Goal: Transaction & Acquisition: Purchase product/service

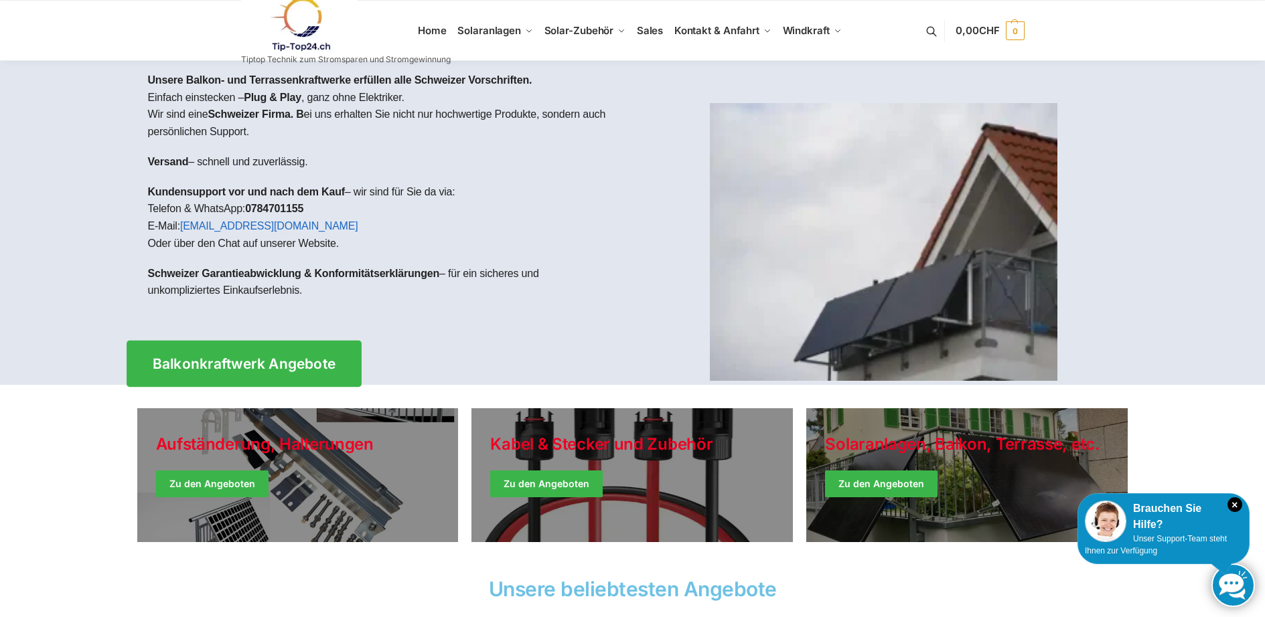
click at [302, 362] on span "Balkonkraftwerk Angebote" at bounding box center [243, 364] width 183 height 14
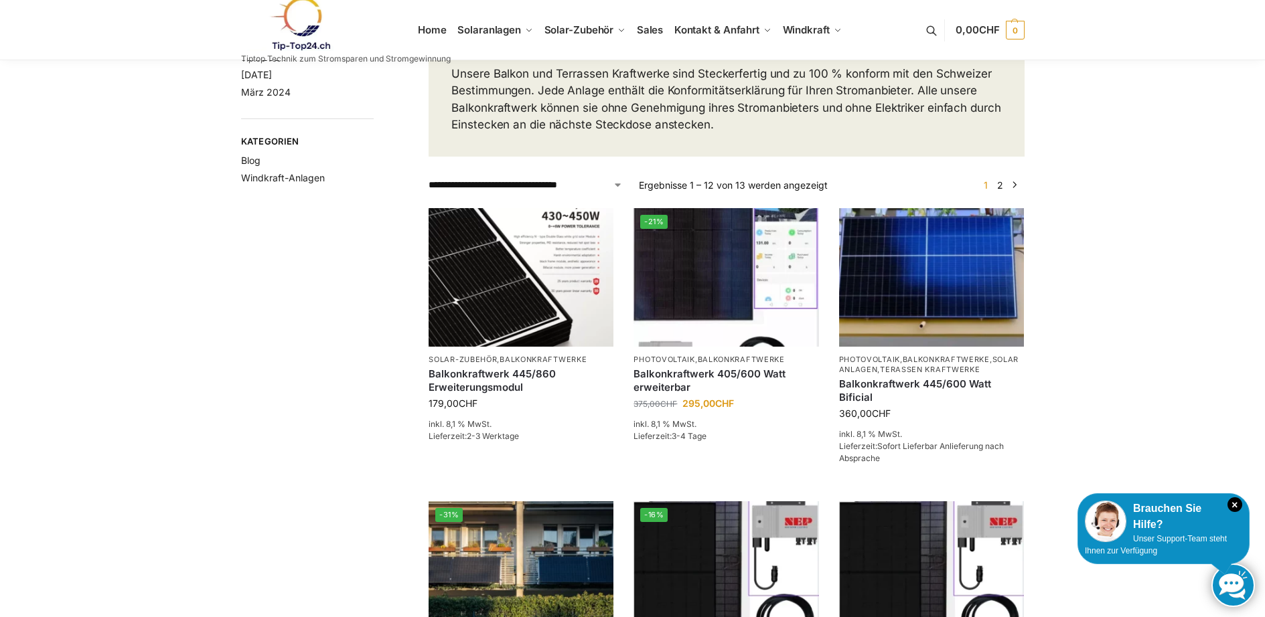
scroll to position [134, 0]
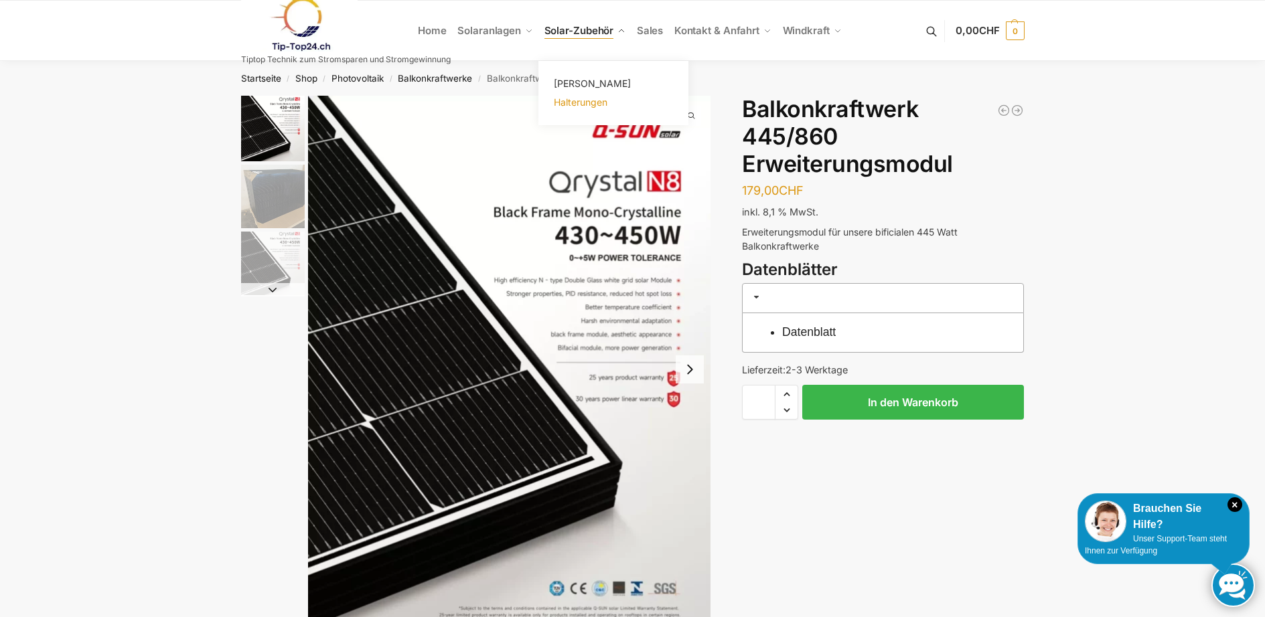
click at [593, 98] on span "Halterungen" at bounding box center [581, 101] width 54 height 11
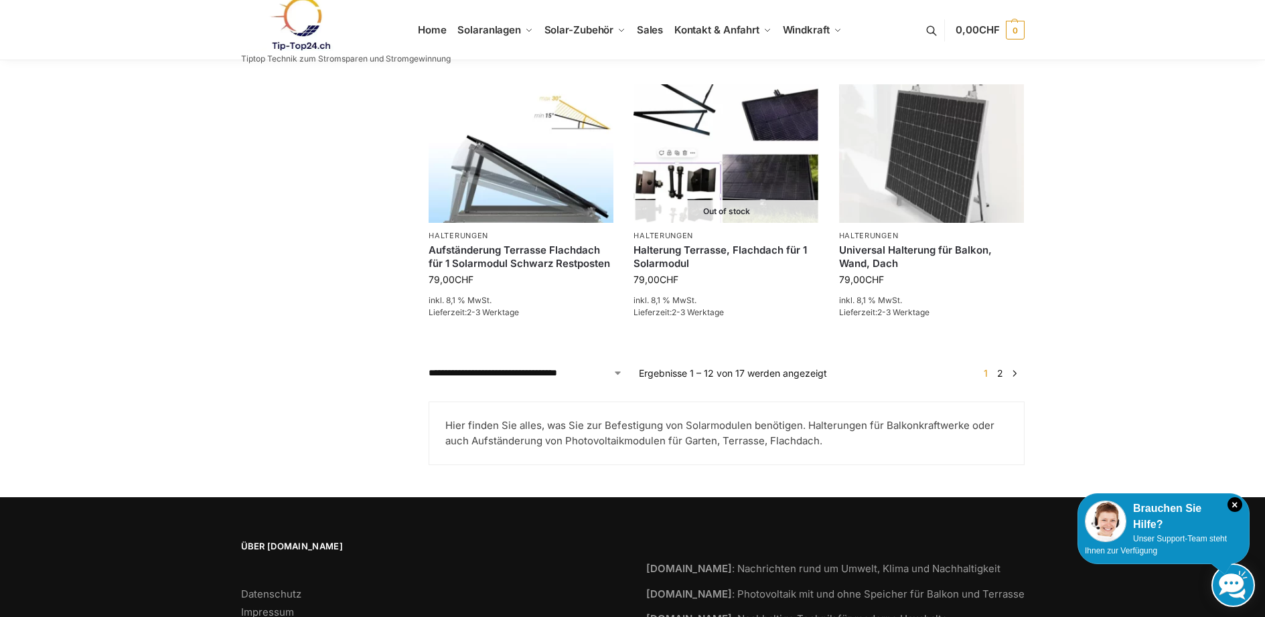
scroll to position [1205, 0]
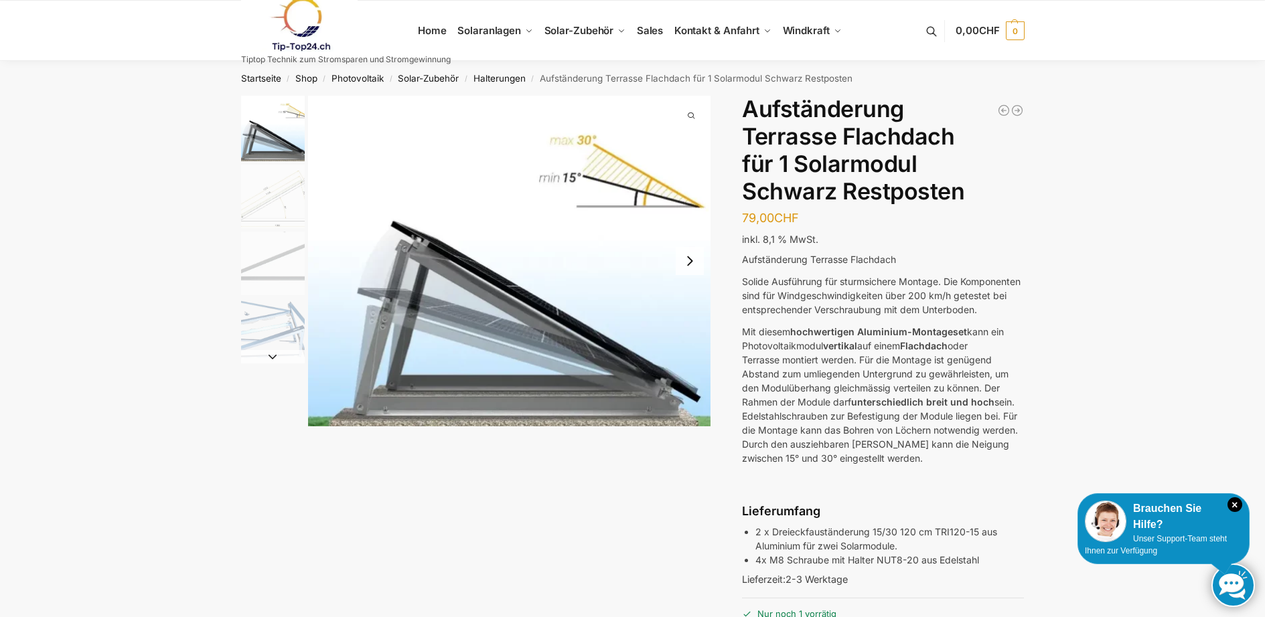
click at [690, 262] on button "Next slide" at bounding box center [690, 261] width 28 height 28
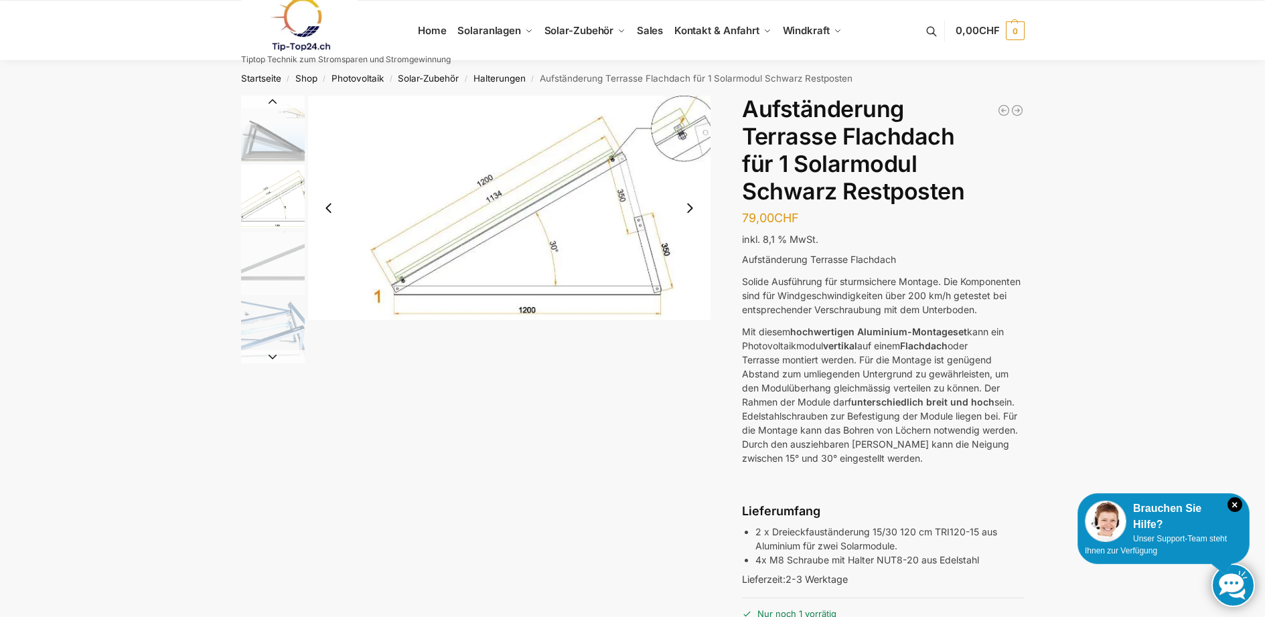
click at [686, 210] on button "Next slide" at bounding box center [690, 208] width 28 height 28
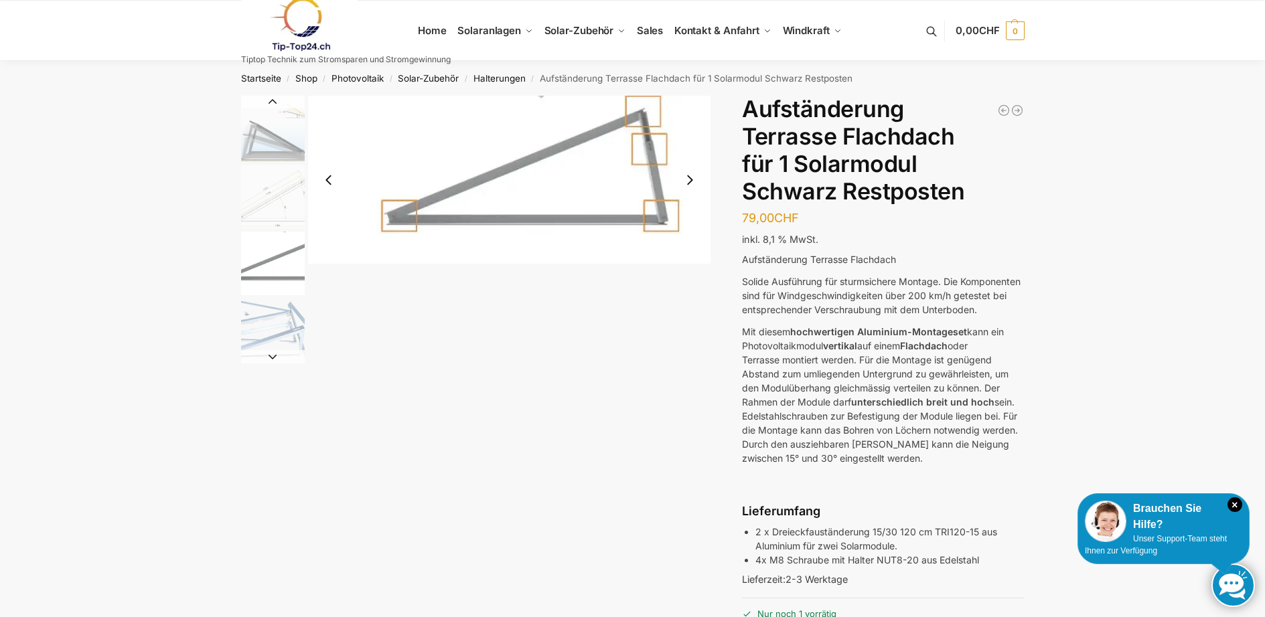
click at [690, 182] on button "Next slide" at bounding box center [690, 180] width 28 height 28
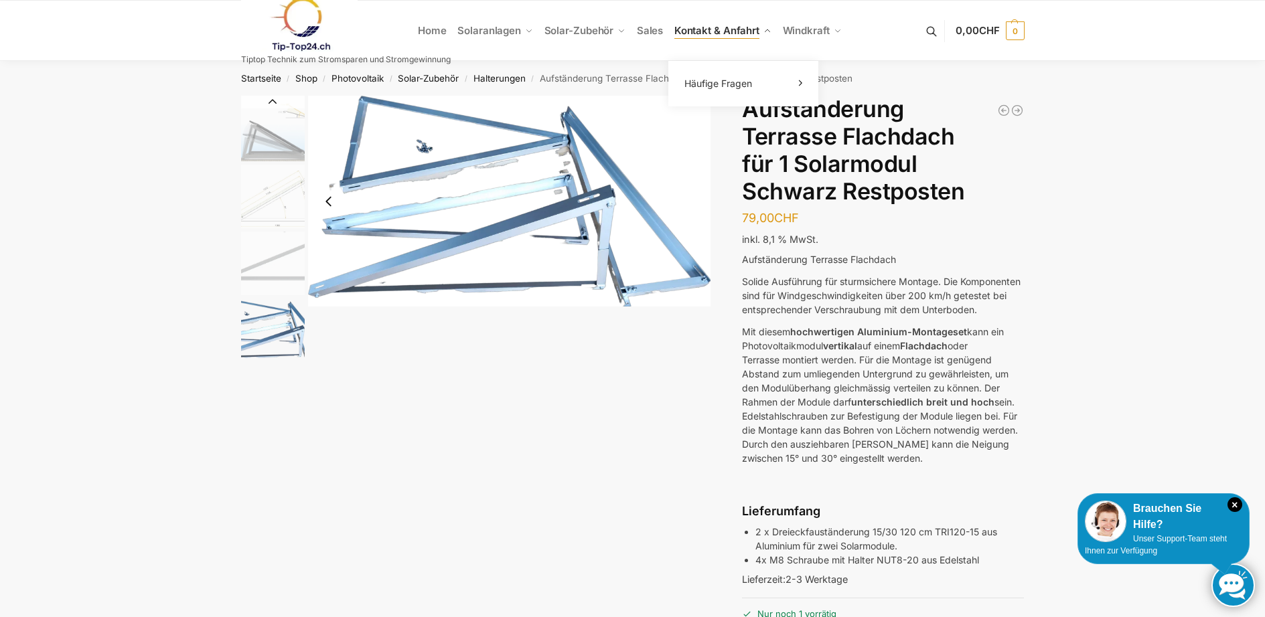
click at [722, 32] on span "Kontakt & Anfahrt" at bounding box center [716, 30] width 85 height 13
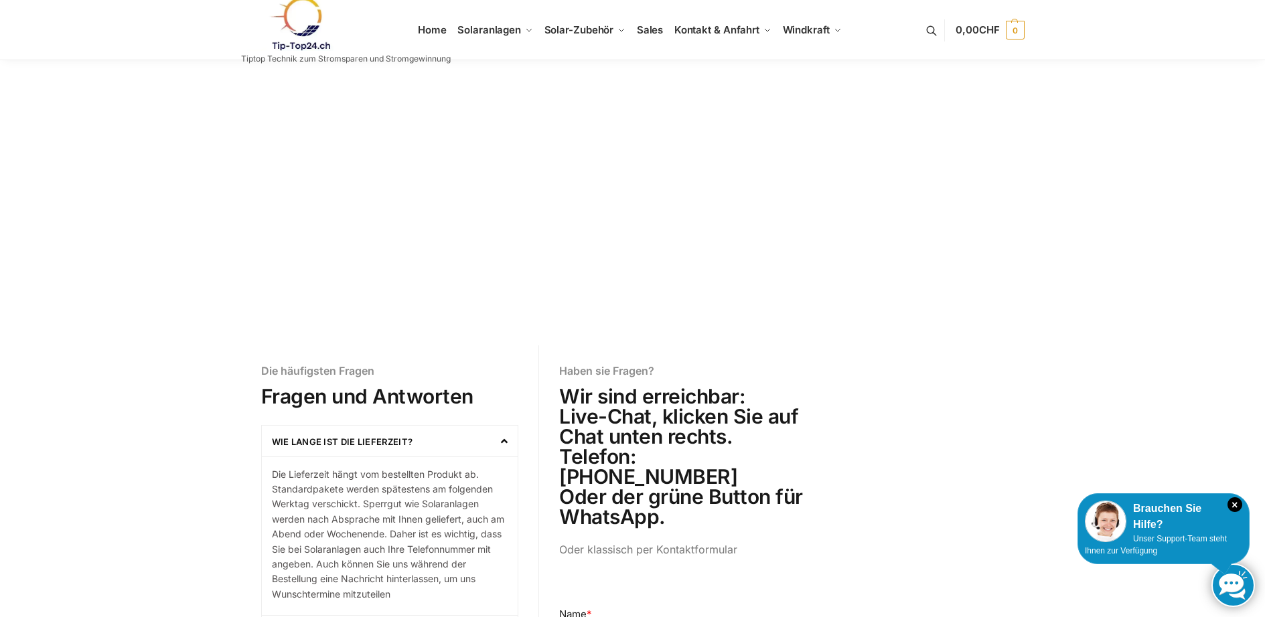
scroll to position [67, 0]
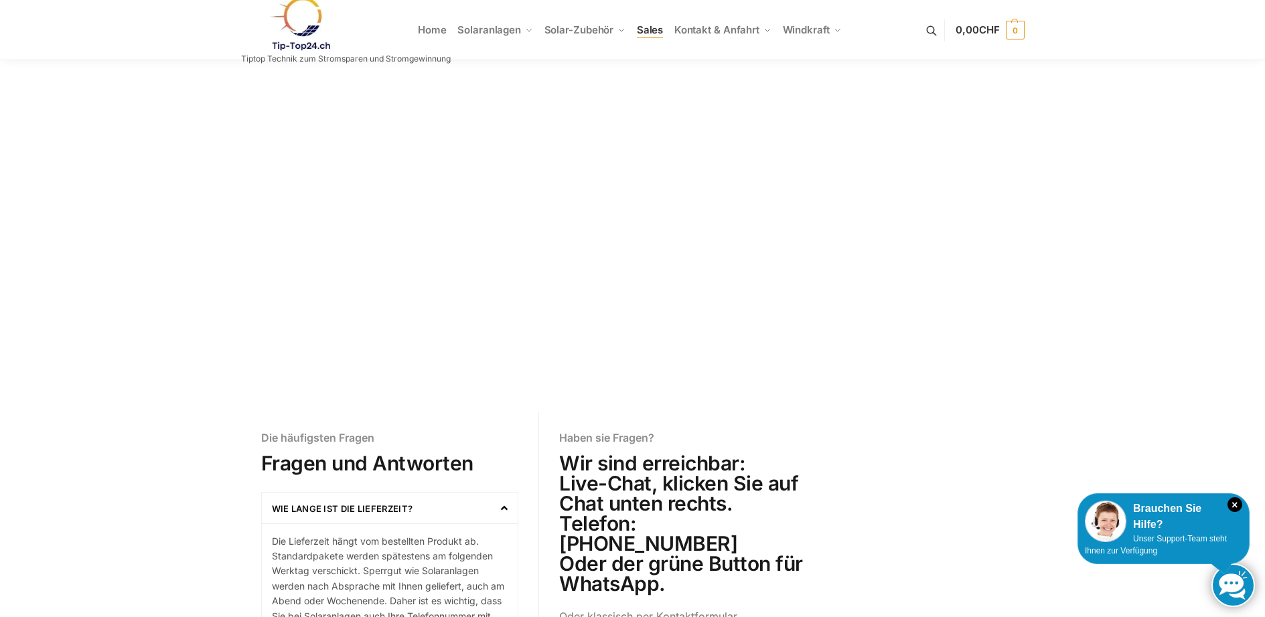
click at [654, 34] on span "Sales" at bounding box center [650, 29] width 27 height 13
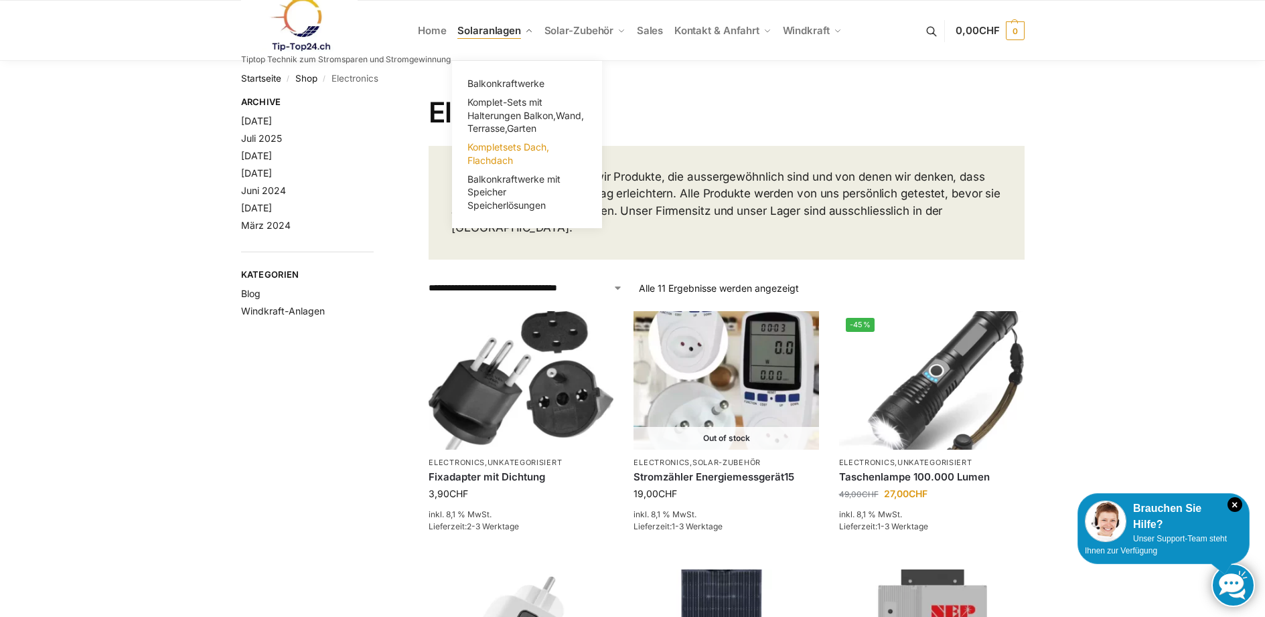
click at [500, 155] on span "Kompletsets Dach, Flachdach" at bounding box center [508, 153] width 82 height 25
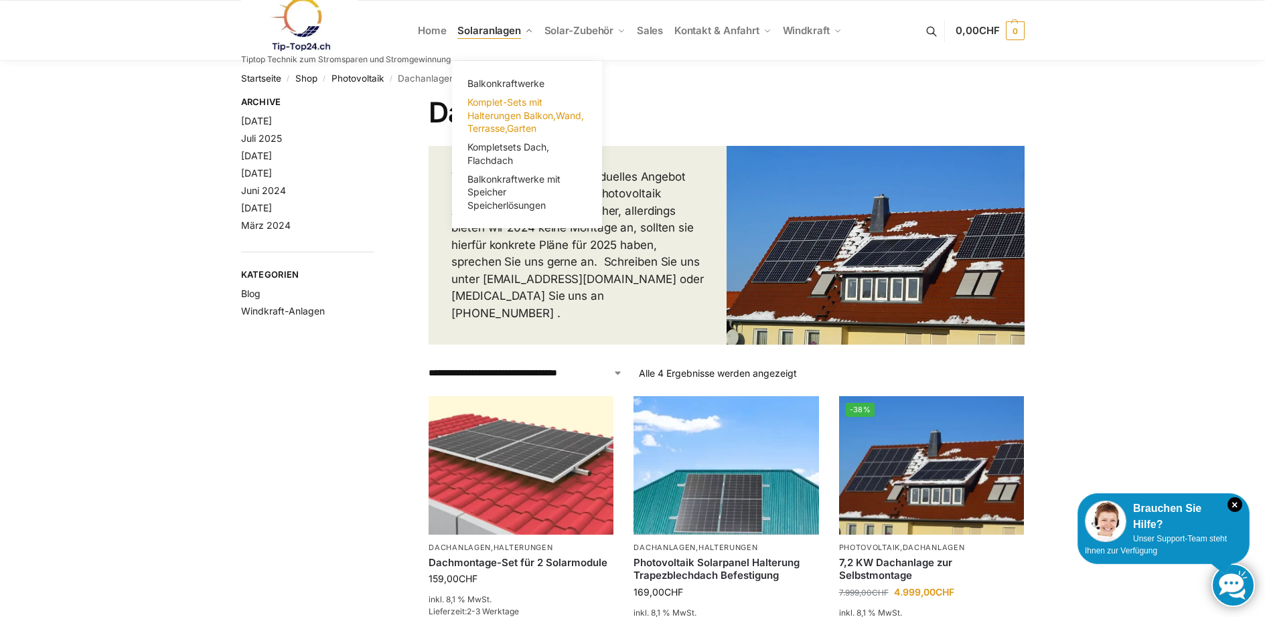
click at [487, 112] on span "Komplet-Sets mit Halterungen Balkon,Wand, Terrasse,Garten" at bounding box center [525, 114] width 117 height 37
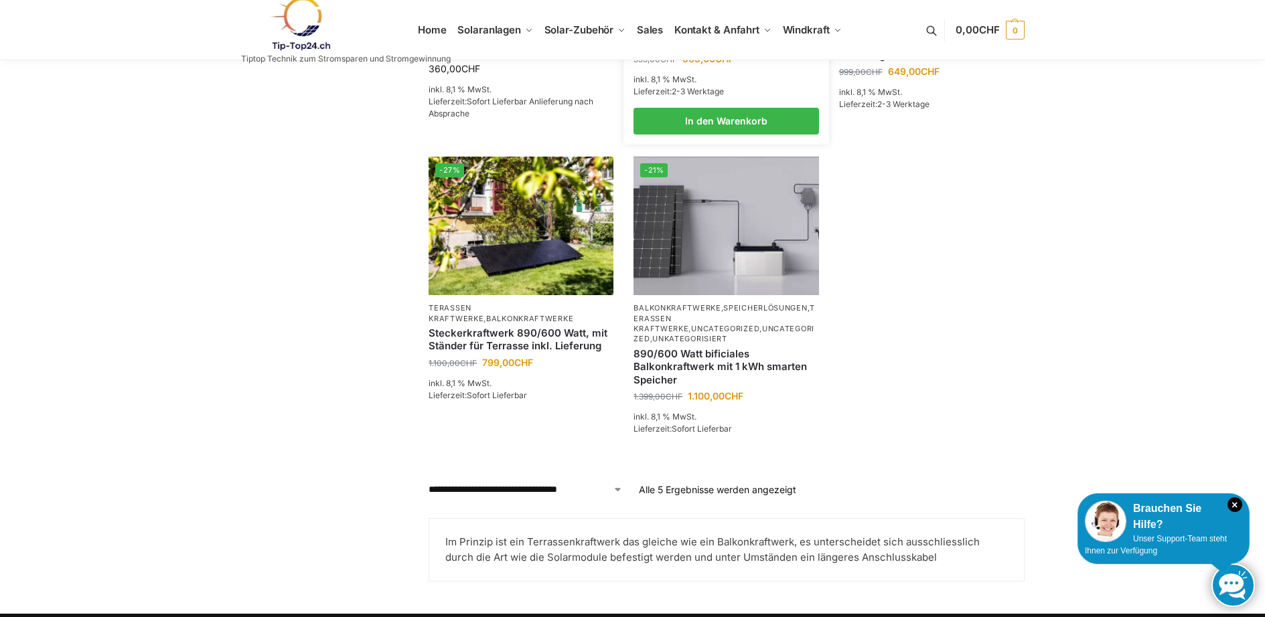
scroll to position [469, 0]
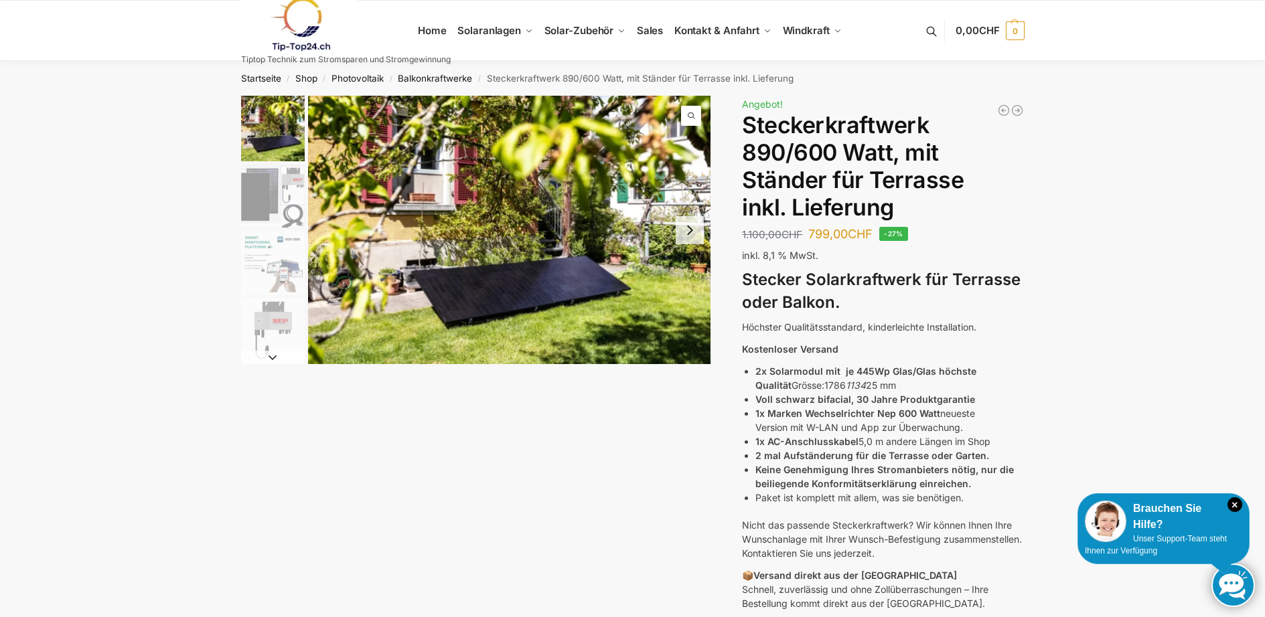
click at [286, 180] on img "2 / 11" at bounding box center [273, 197] width 64 height 64
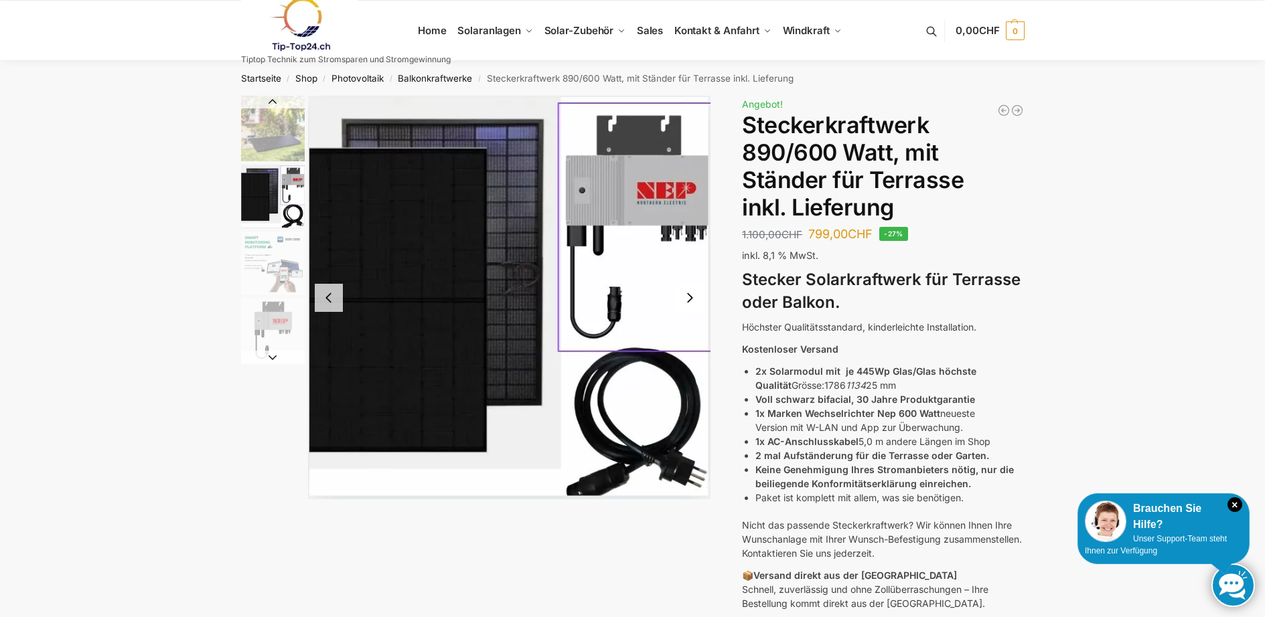
click at [265, 254] on img "3 / 11" at bounding box center [273, 264] width 64 height 64
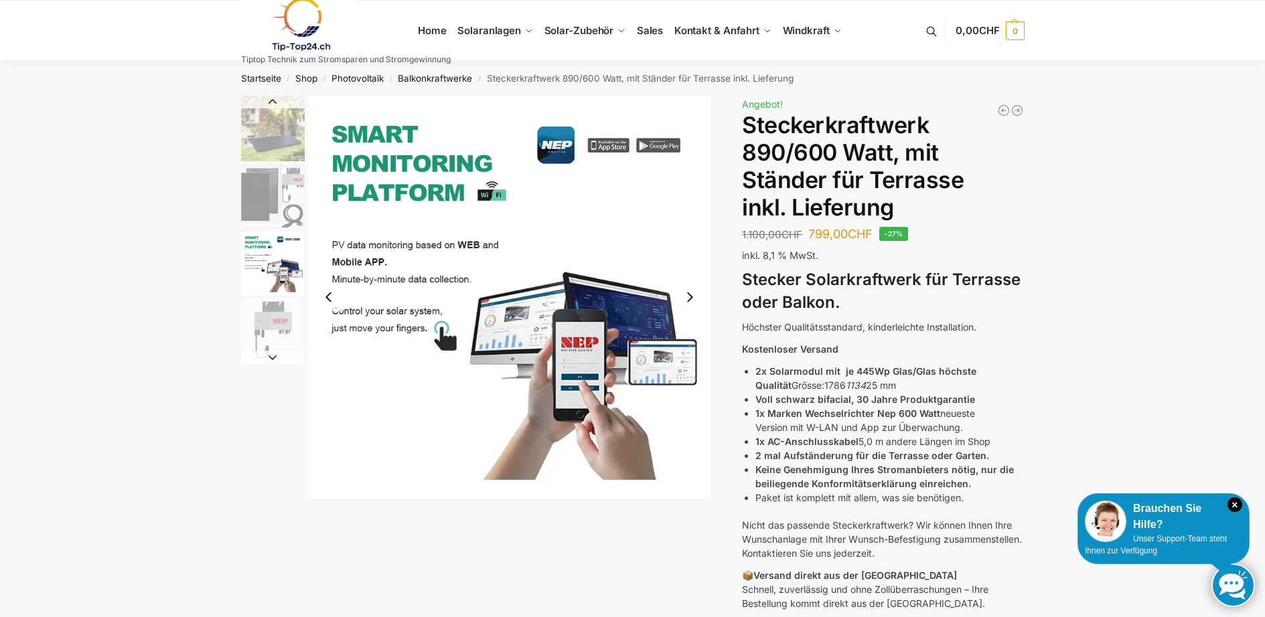
click at [254, 311] on img "4 / 11" at bounding box center [273, 331] width 64 height 64
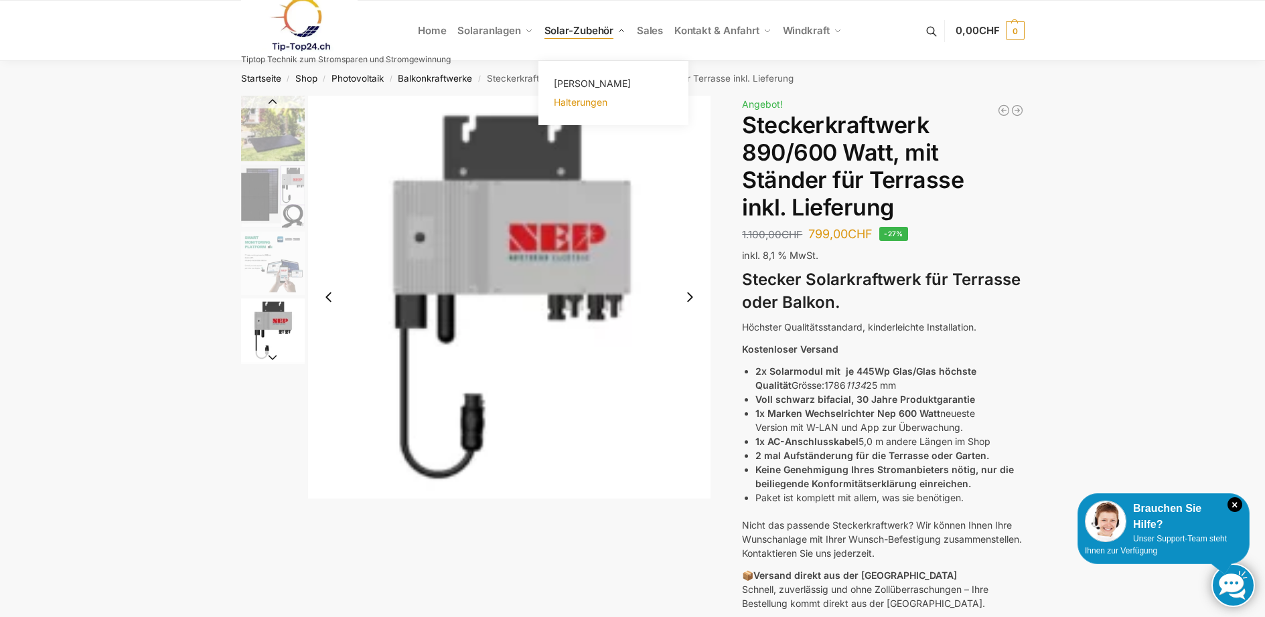
click at [574, 95] on link "Halterungen" at bounding box center [613, 102] width 134 height 19
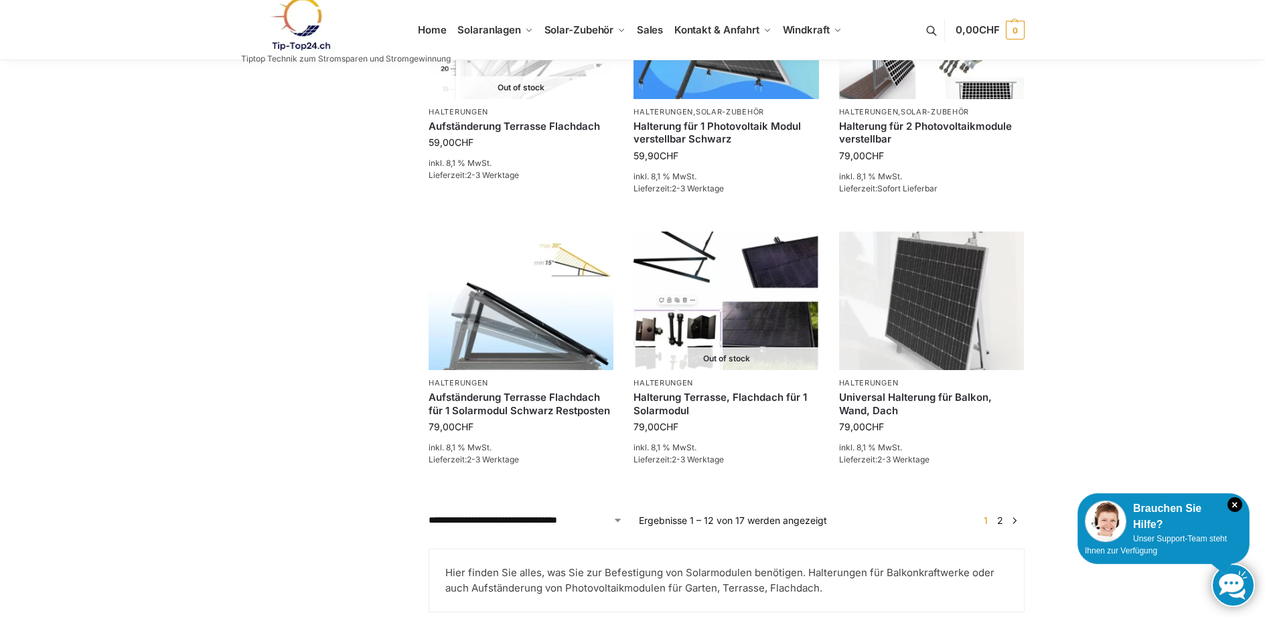
scroll to position [1071, 0]
